Goal: Task Accomplishment & Management: Manage account settings

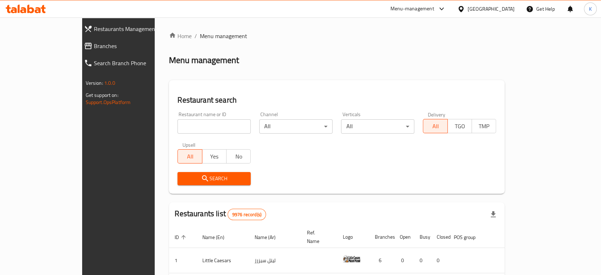
click at [192, 129] on input "search" at bounding box center [214, 126] width 73 height 14
type input "the chocolate bar"
click at [197, 181] on span "Search" at bounding box center [214, 178] width 62 height 9
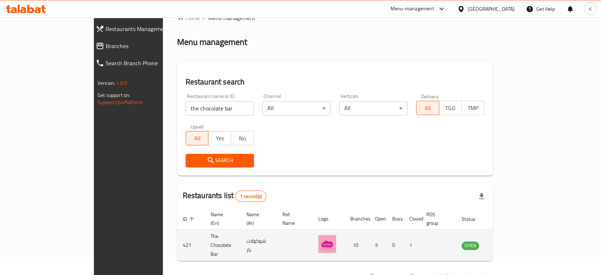
scroll to position [28, 0]
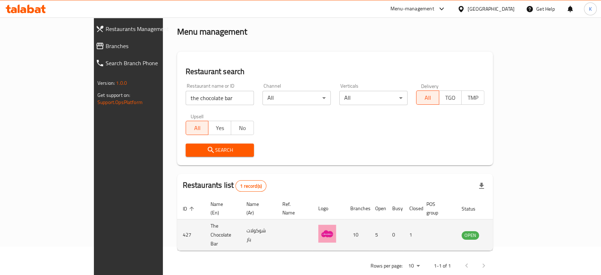
click at [518, 221] on td "enhanced table" at bounding box center [505, 234] width 25 height 31
click at [508, 231] on icon "enhanced table" at bounding box center [503, 235] width 9 height 9
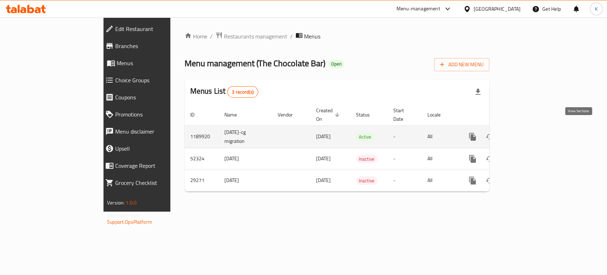
click at [533, 128] on link "enhanced table" at bounding box center [523, 136] width 17 height 17
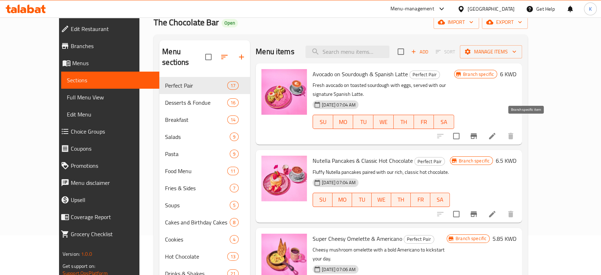
click at [478, 132] on icon "Branch-specific-item" at bounding box center [474, 136] width 9 height 9
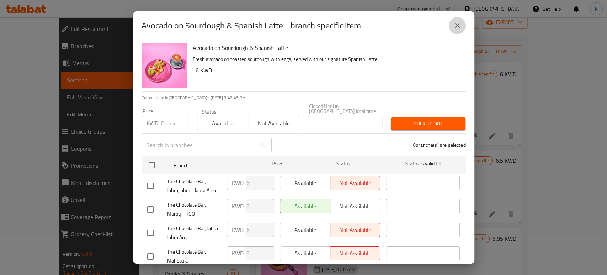
click at [455, 29] on icon "close" at bounding box center [457, 25] width 9 height 9
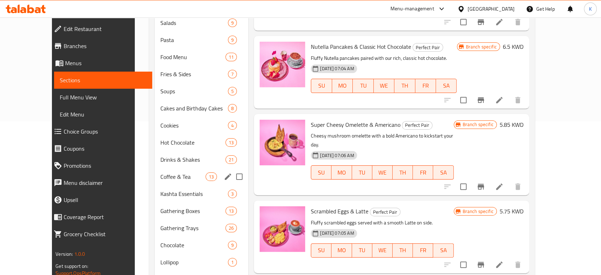
scroll to position [134, 0]
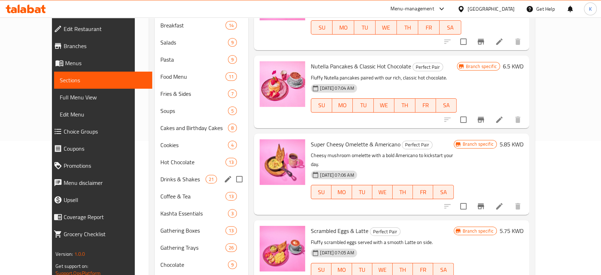
click at [166, 170] on div "Drinks & Shakes 21" at bounding box center [202, 178] width 94 height 17
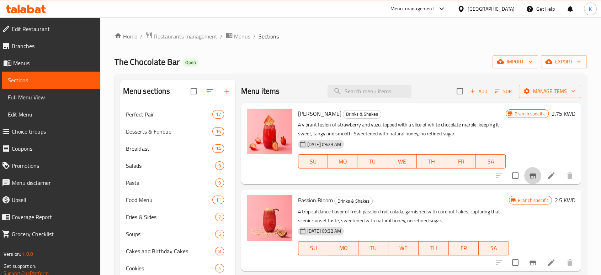
click at [528, 169] on button "Branch-specific-item" at bounding box center [532, 175] width 17 height 17
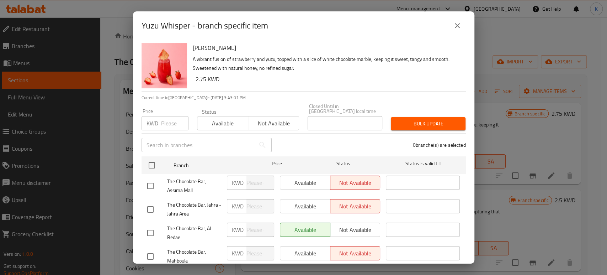
click at [457, 29] on icon "close" at bounding box center [457, 25] width 9 height 9
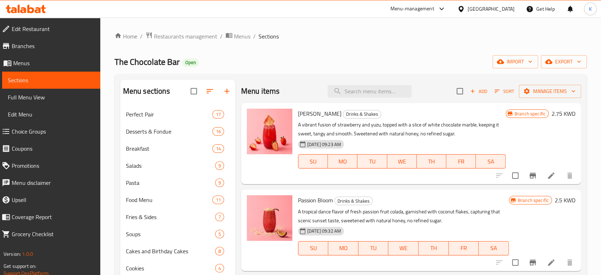
click at [546, 170] on li at bounding box center [551, 175] width 20 height 13
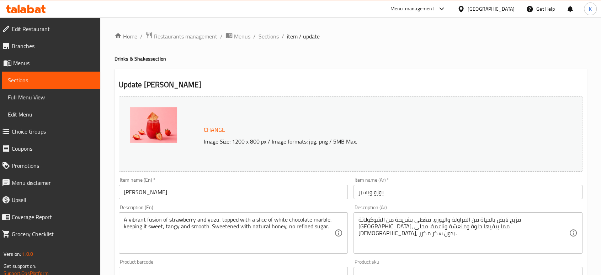
click at [268, 35] on span "Sections" at bounding box center [269, 36] width 20 height 9
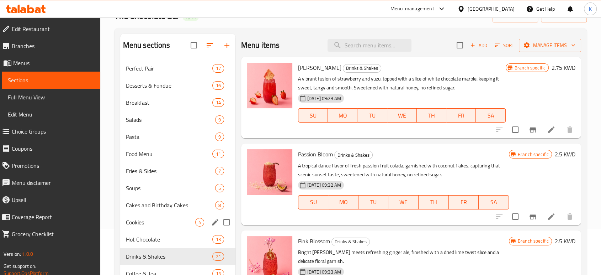
scroll to position [118, 0]
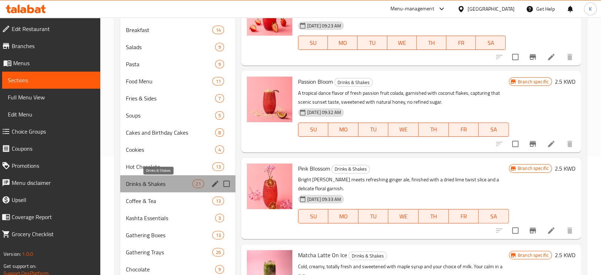
click at [143, 183] on span "Drinks & Shakes" at bounding box center [159, 183] width 67 height 9
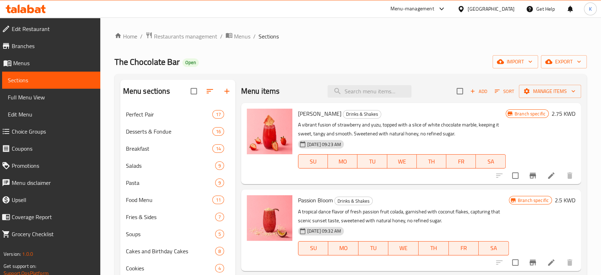
scroll to position [0, 0]
click at [547, 175] on icon at bounding box center [551, 175] width 9 height 9
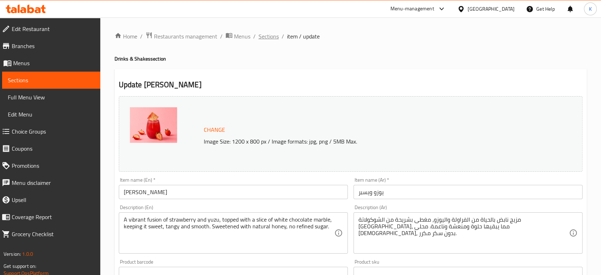
click at [265, 37] on span "Sections" at bounding box center [269, 36] width 20 height 9
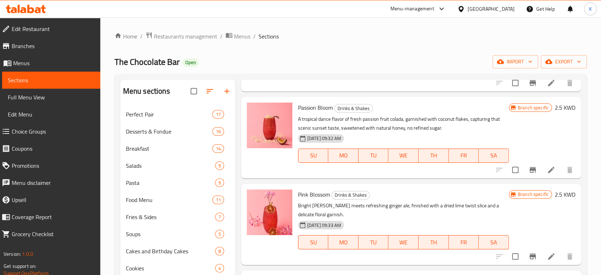
scroll to position [79, 0]
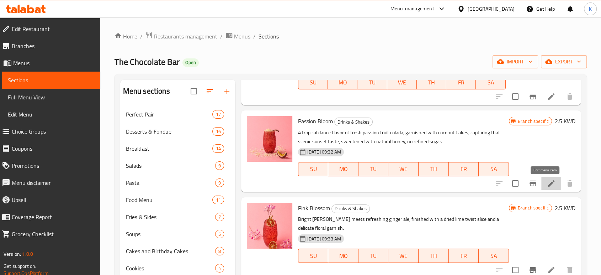
click at [548, 182] on icon at bounding box center [551, 183] width 6 height 6
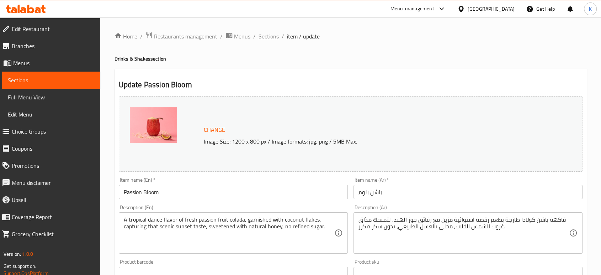
click at [265, 35] on span "Sections" at bounding box center [269, 36] width 20 height 9
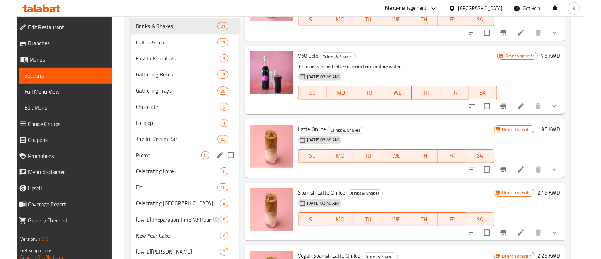
scroll to position [292, 0]
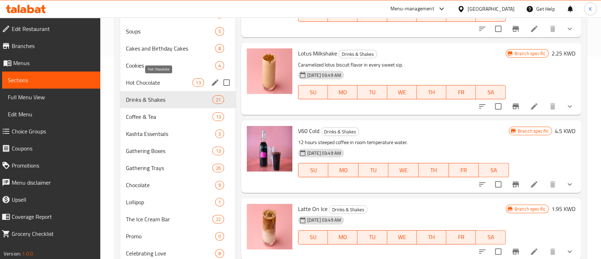
scroll to position [189, 0]
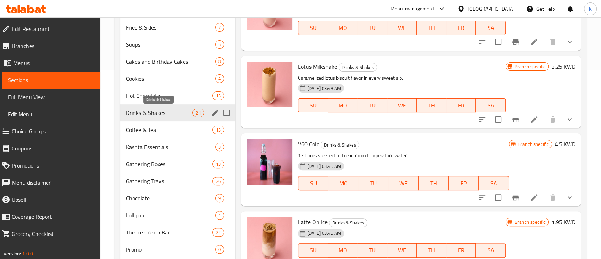
click at [127, 112] on span "Drinks & Shakes" at bounding box center [159, 112] width 67 height 9
click at [450, 80] on div "Lotus Milkshake Drinks & Shakes Caramelized lotus biscuit flavor in every sweet…" at bounding box center [401, 92] width 213 height 67
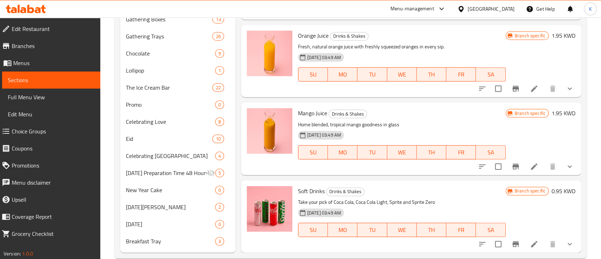
scroll to position [347, 0]
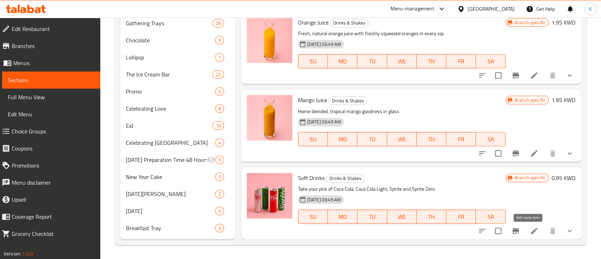
click at [531, 231] on icon at bounding box center [534, 231] width 6 height 6
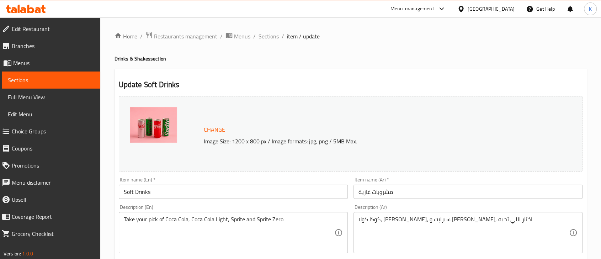
click at [276, 39] on span "Sections" at bounding box center [269, 36] width 20 height 9
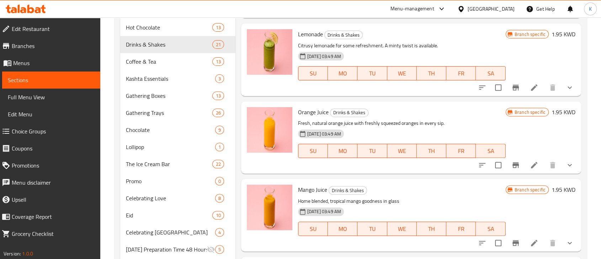
scroll to position [347, 0]
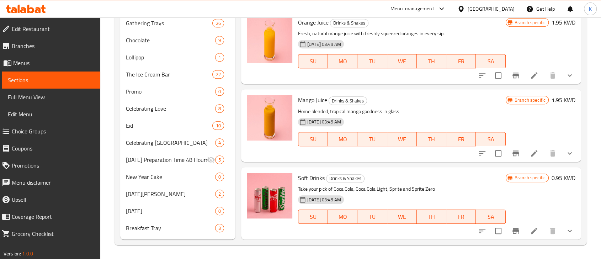
click at [531, 228] on icon at bounding box center [534, 231] width 6 height 6
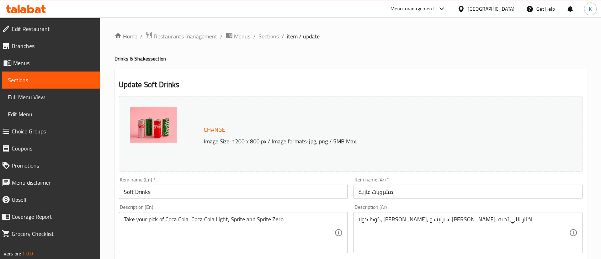
click at [267, 39] on span "Sections" at bounding box center [269, 36] width 20 height 9
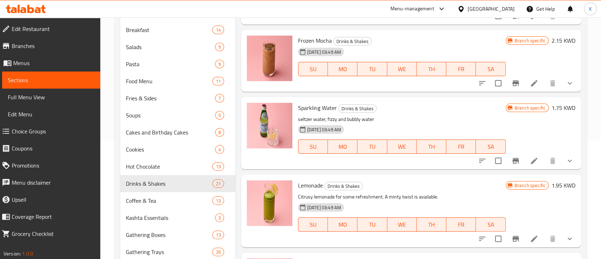
scroll to position [1095, 0]
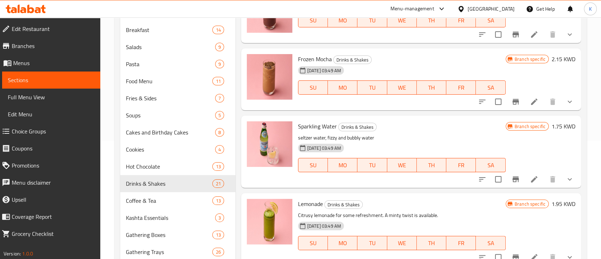
click at [530, 184] on icon at bounding box center [534, 179] width 9 height 9
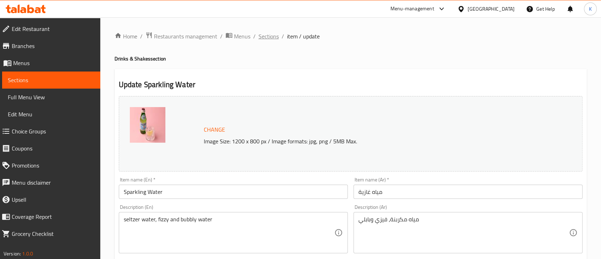
click at [269, 37] on span "Sections" at bounding box center [269, 36] width 20 height 9
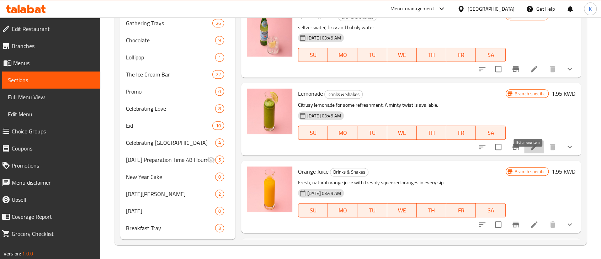
click at [530, 151] on icon at bounding box center [534, 147] width 9 height 9
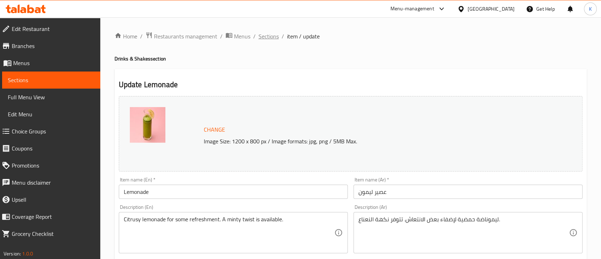
click at [266, 38] on span "Sections" at bounding box center [269, 36] width 20 height 9
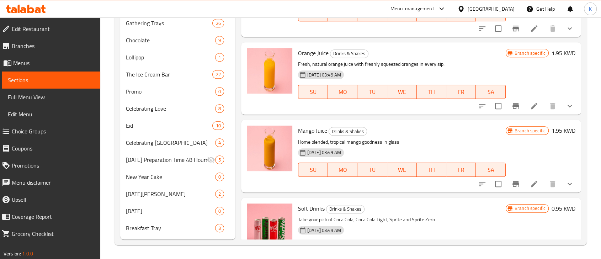
click at [530, 110] on icon at bounding box center [534, 106] width 9 height 9
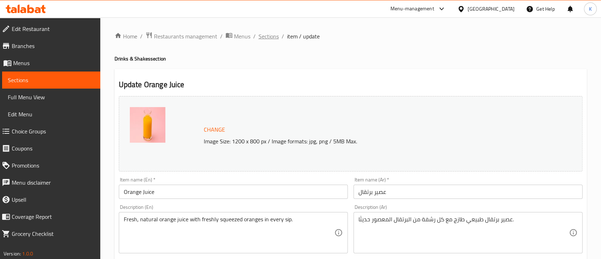
click at [270, 36] on span "Sections" at bounding box center [269, 36] width 20 height 9
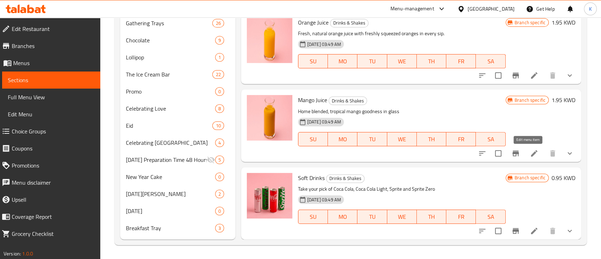
click at [530, 150] on icon at bounding box center [534, 153] width 9 height 9
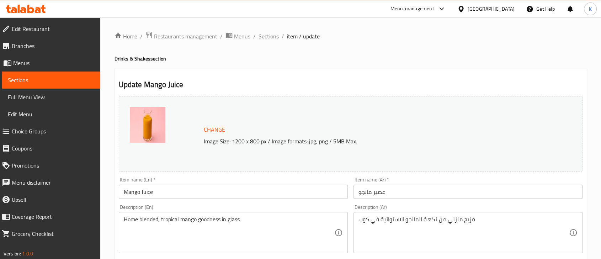
click at [268, 37] on span "Sections" at bounding box center [269, 36] width 20 height 9
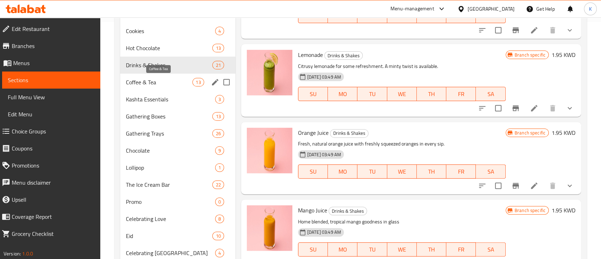
click at [154, 85] on span "Coffee & Tea" at bounding box center [159, 82] width 67 height 9
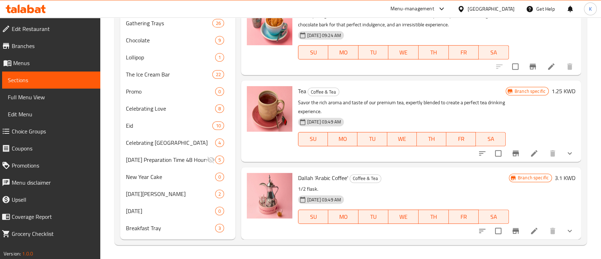
click at [531, 154] on icon at bounding box center [534, 153] width 6 height 6
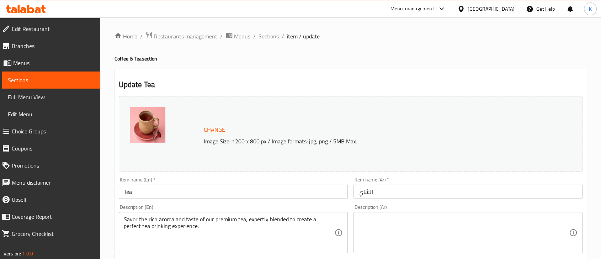
click at [269, 38] on span "Sections" at bounding box center [269, 36] width 20 height 9
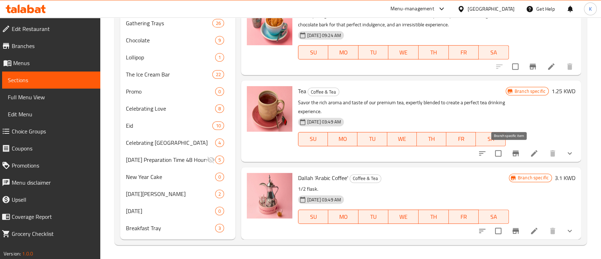
click at [513, 153] on icon "Branch-specific-item" at bounding box center [516, 153] width 6 height 6
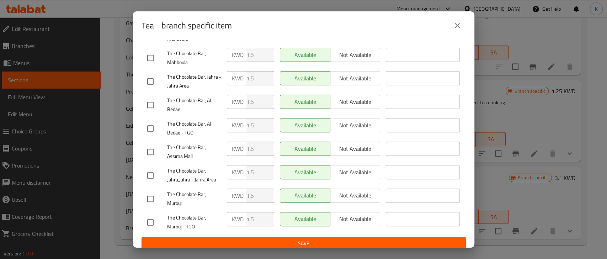
click at [454, 25] on icon "close" at bounding box center [457, 25] width 9 height 9
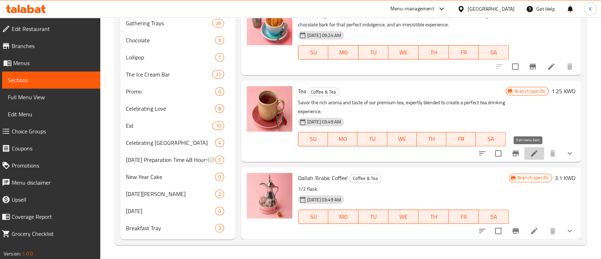
click at [530, 150] on icon at bounding box center [534, 153] width 9 height 9
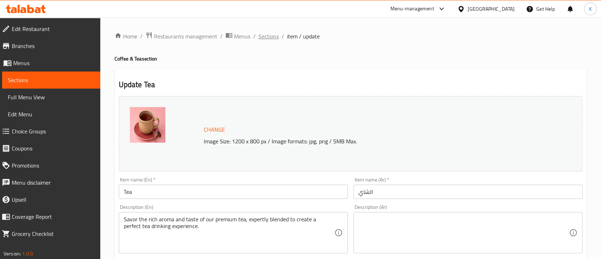
click at [275, 36] on span "Sections" at bounding box center [269, 36] width 20 height 9
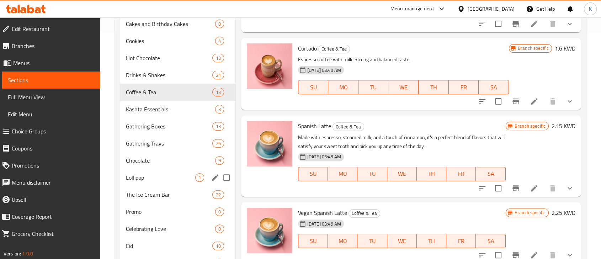
scroll to position [197, 0]
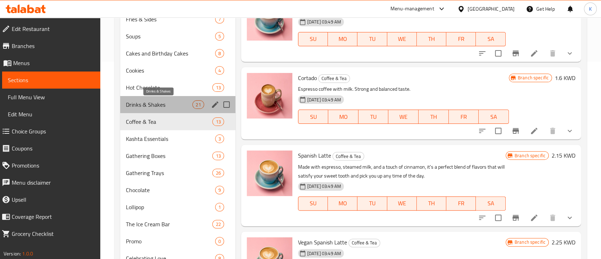
click at [171, 106] on span "Drinks & Shakes" at bounding box center [159, 104] width 67 height 9
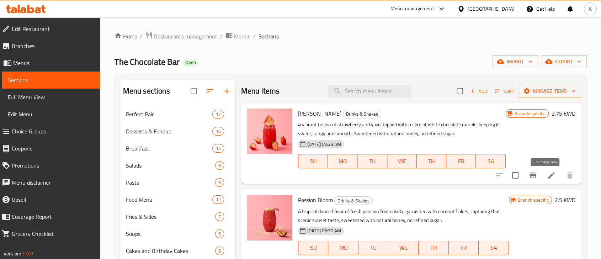
click at [547, 173] on icon at bounding box center [551, 175] width 9 height 9
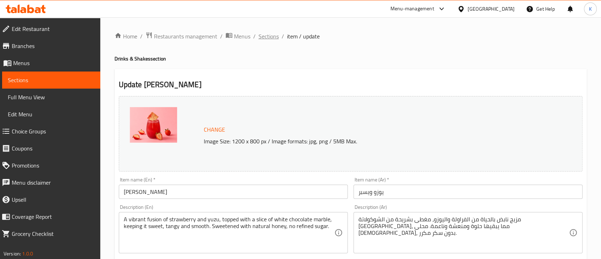
click at [270, 35] on span "Sections" at bounding box center [269, 36] width 20 height 9
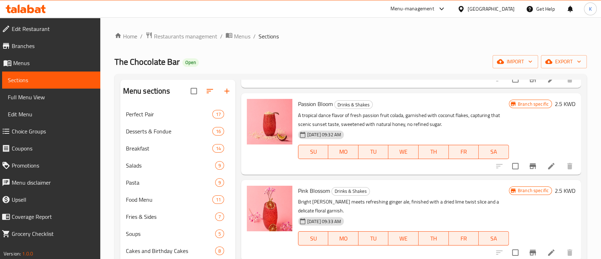
scroll to position [158, 0]
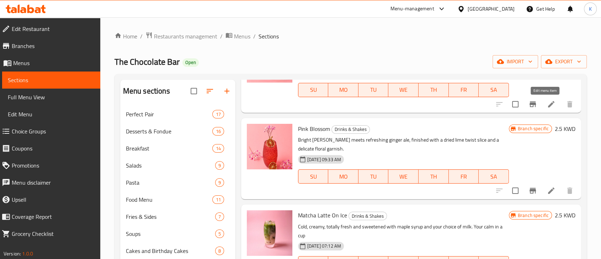
click at [547, 105] on icon at bounding box center [551, 104] width 9 height 9
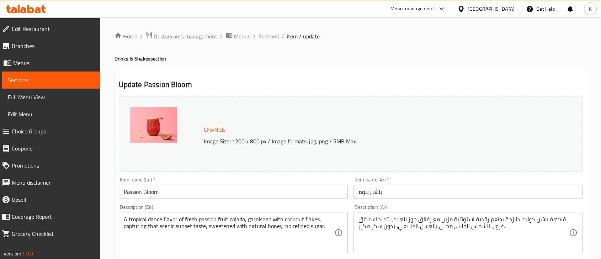
click at [268, 34] on span "Sections" at bounding box center [269, 36] width 20 height 9
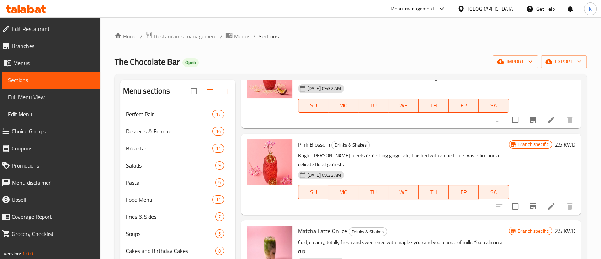
scroll to position [158, 0]
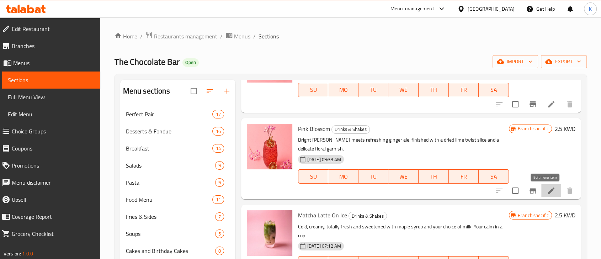
click at [549, 189] on icon at bounding box center [551, 190] width 9 height 9
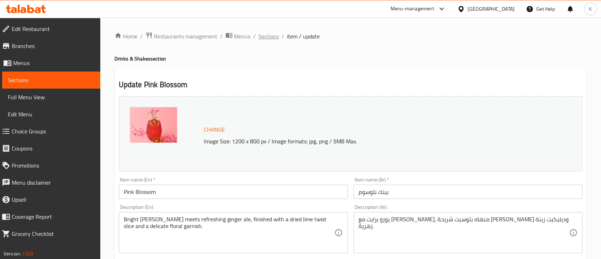
click at [275, 36] on span "Sections" at bounding box center [269, 36] width 20 height 9
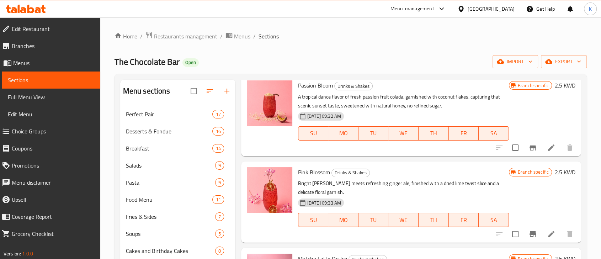
scroll to position [158, 0]
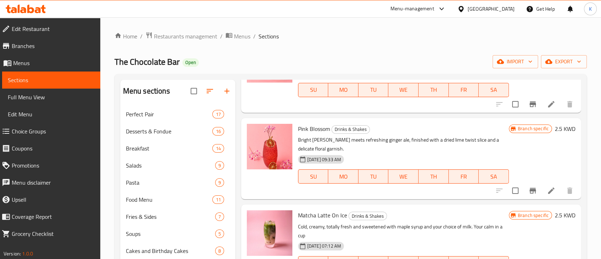
click at [546, 184] on li at bounding box center [551, 190] width 20 height 13
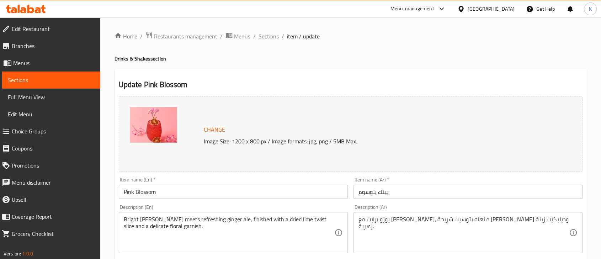
click at [262, 36] on span "Sections" at bounding box center [269, 36] width 20 height 9
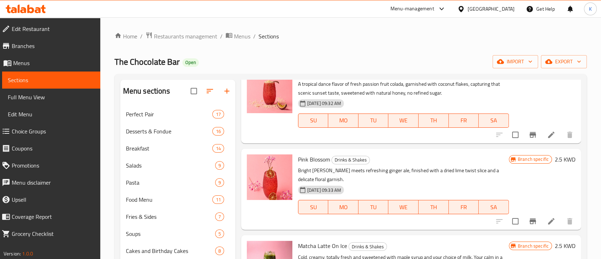
scroll to position [197, 0]
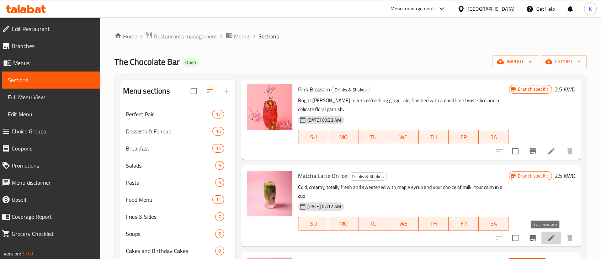
click at [549, 234] on icon at bounding box center [551, 238] width 9 height 9
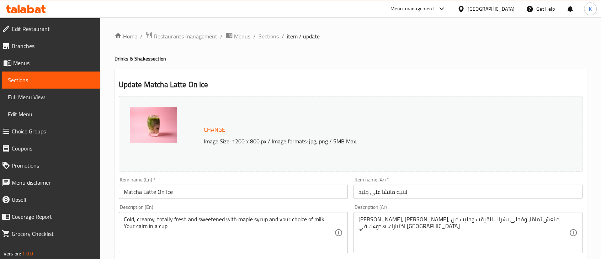
click at [276, 38] on span "Sections" at bounding box center [269, 36] width 20 height 9
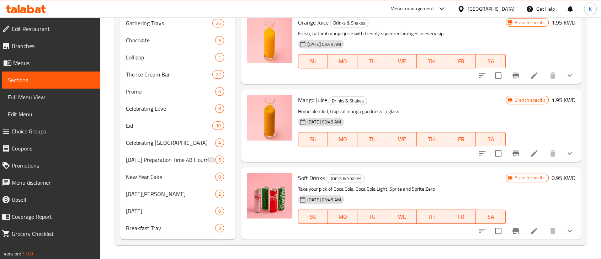
scroll to position [1095, 0]
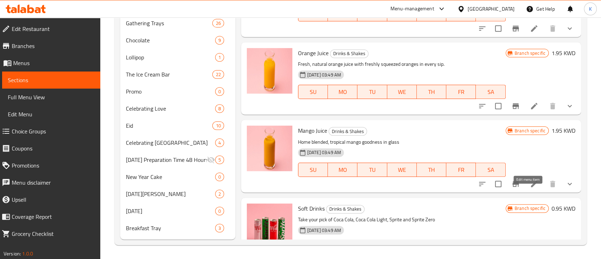
click at [531, 187] on icon at bounding box center [534, 184] width 6 height 6
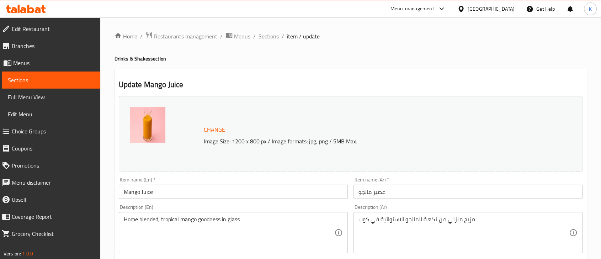
click at [270, 37] on span "Sections" at bounding box center [269, 36] width 20 height 9
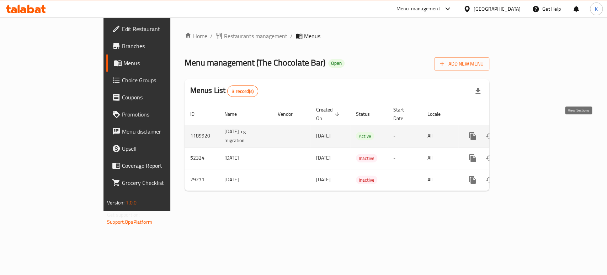
click at [528, 132] on icon "enhanced table" at bounding box center [524, 136] width 9 height 9
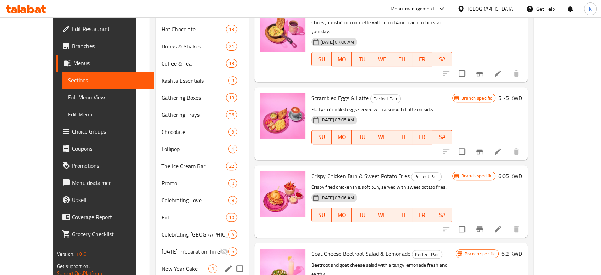
scroll to position [247, 0]
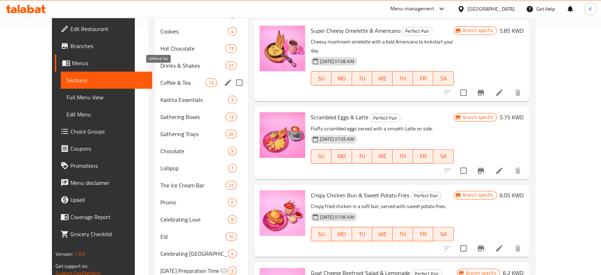
click at [160, 78] on span "Coffee & Tea" at bounding box center [182, 82] width 45 height 9
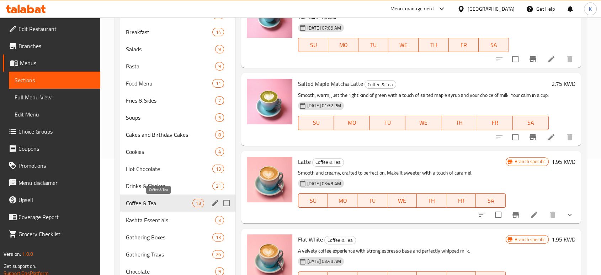
scroll to position [121, 0]
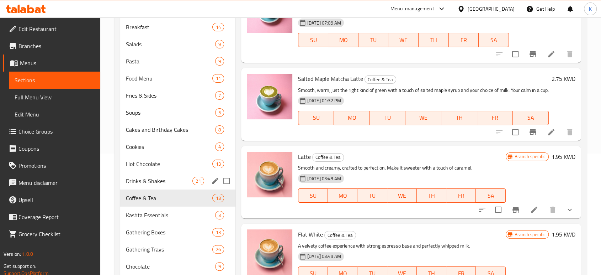
click at [152, 187] on div "Drinks & Shakes 21" at bounding box center [177, 180] width 115 height 17
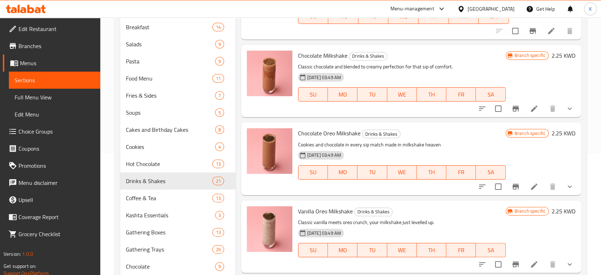
scroll to position [383, 0]
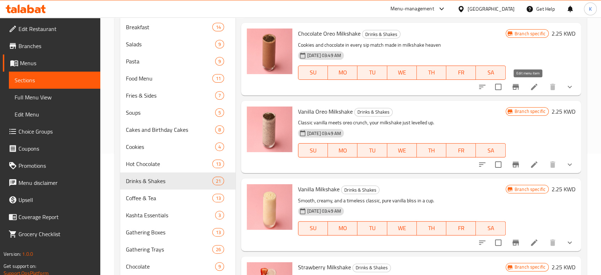
click at [531, 85] on icon at bounding box center [534, 87] width 6 height 6
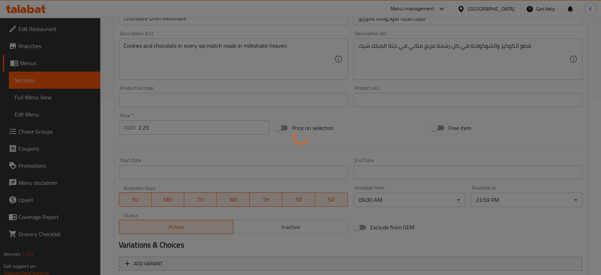
scroll to position [193, 0]
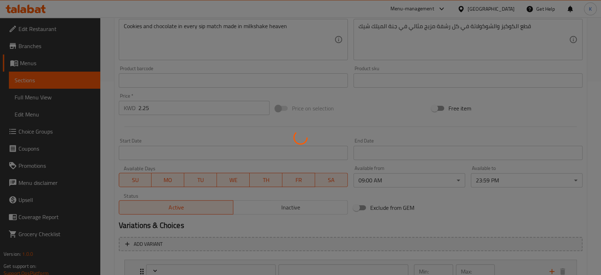
type input "إضافات"
type input "0"
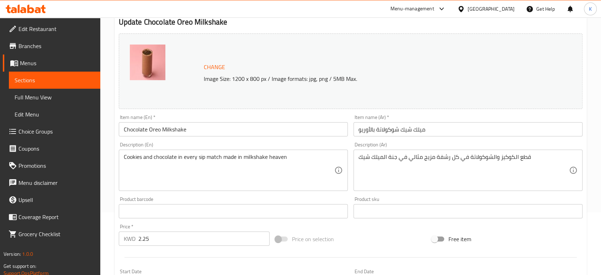
scroll to position [0, 0]
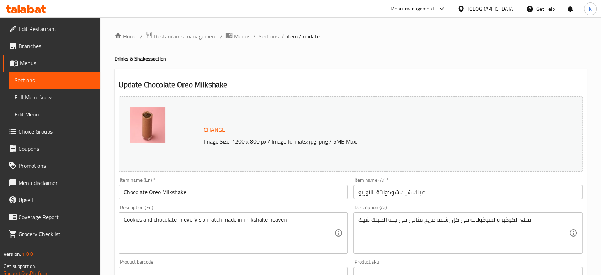
click at [57, 41] on link "Branches" at bounding box center [51, 45] width 97 height 17
